Goal: Register for event/course

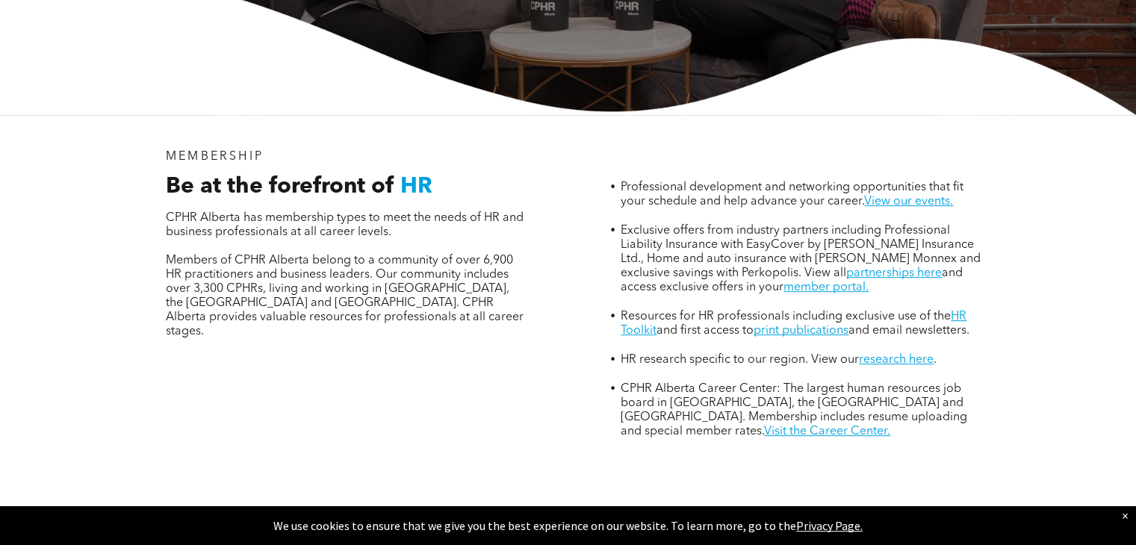
scroll to position [448, 0]
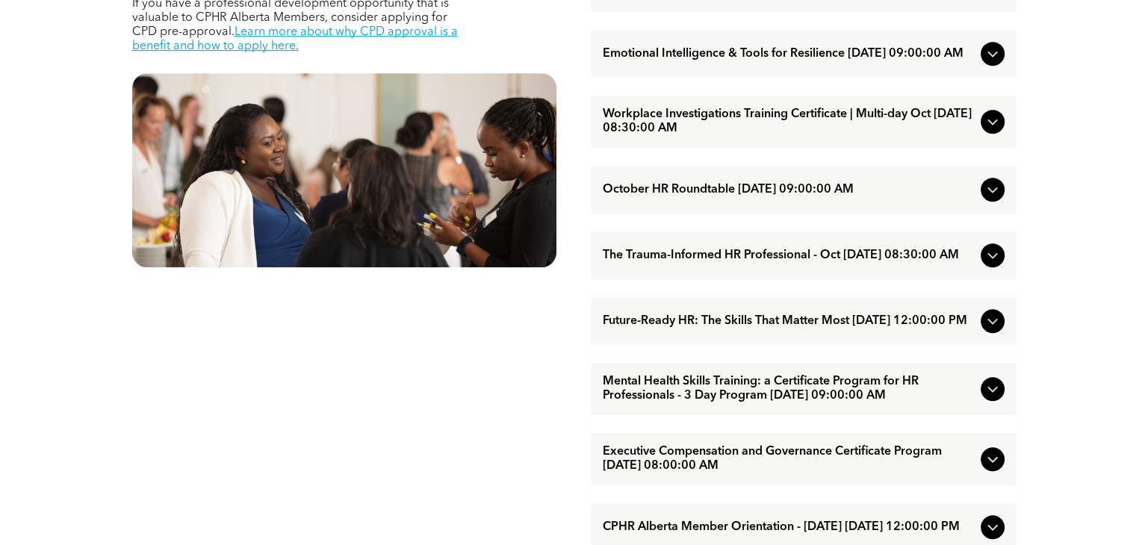
scroll to position [822, 0]
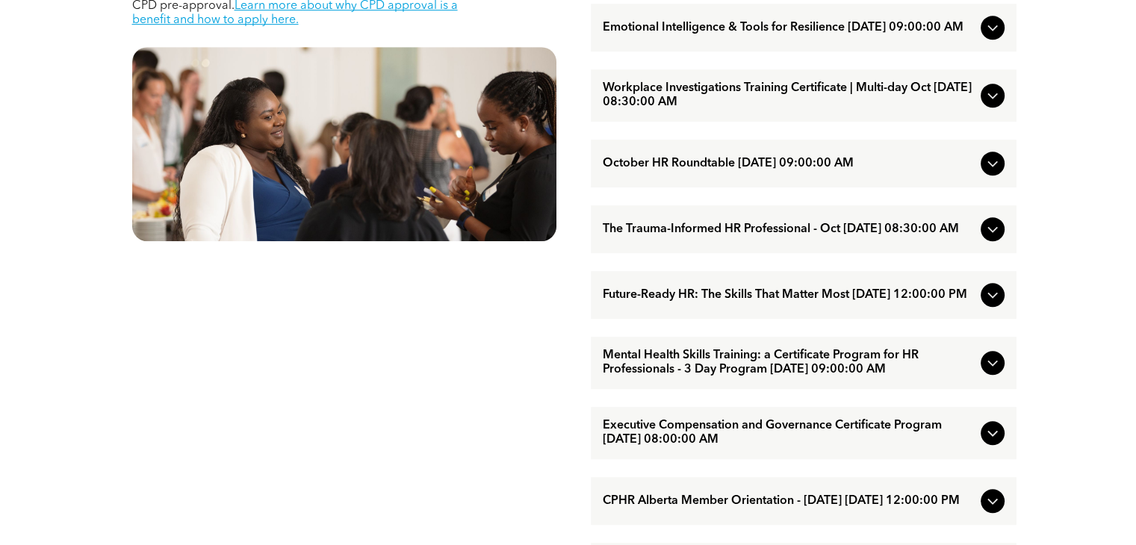
click at [991, 105] on icon at bounding box center [993, 96] width 18 height 18
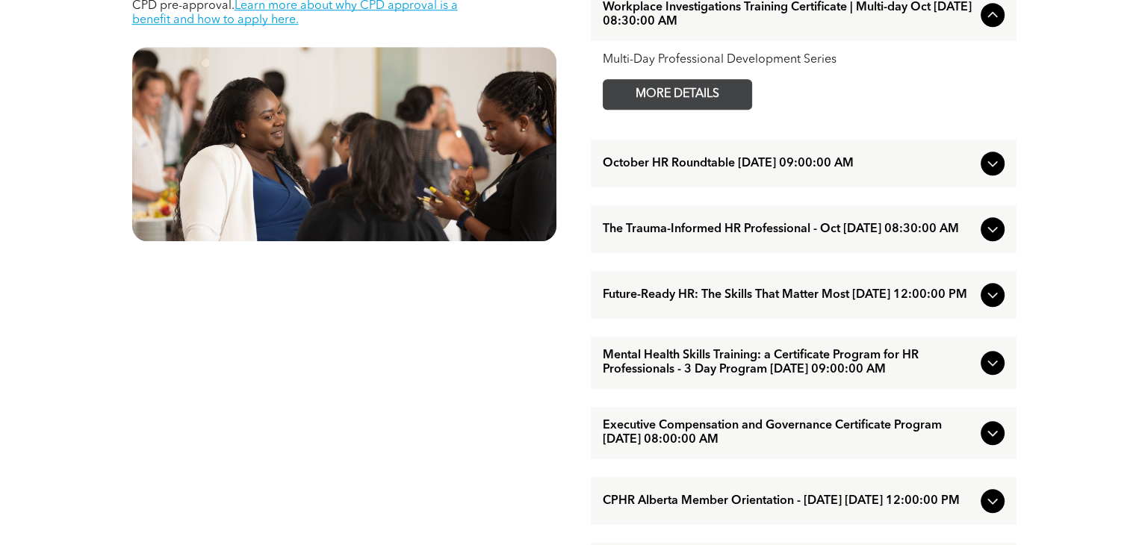
click at [688, 109] on span "MORE DETAILS" at bounding box center [678, 94] width 118 height 29
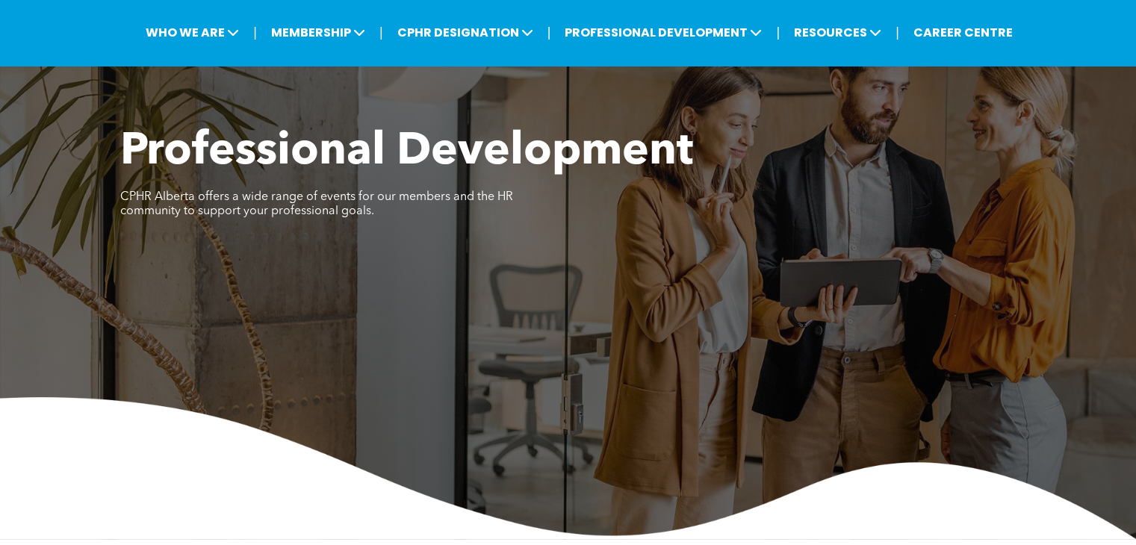
scroll to position [75, 0]
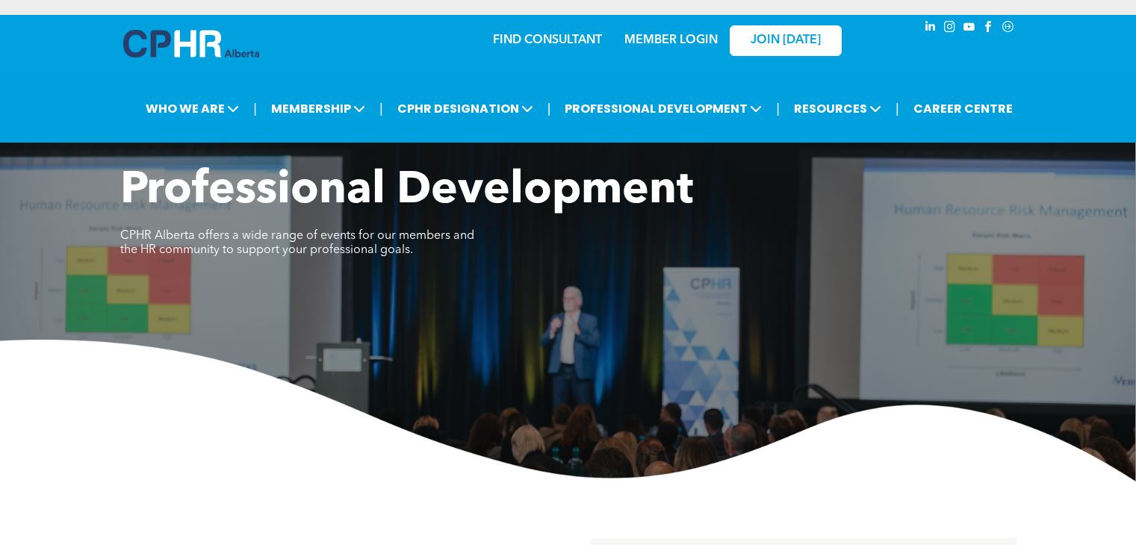
scroll to position [822, 0]
